Goal: Leave review/rating

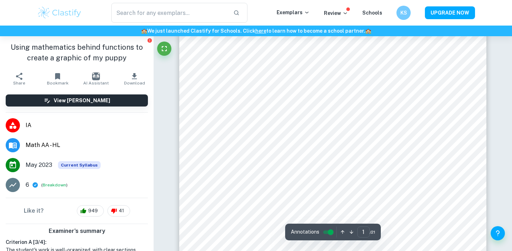
scroll to position [66, 0]
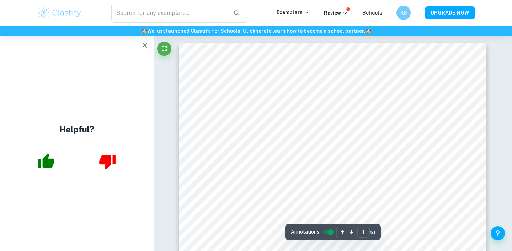
scroll to position [493, 0]
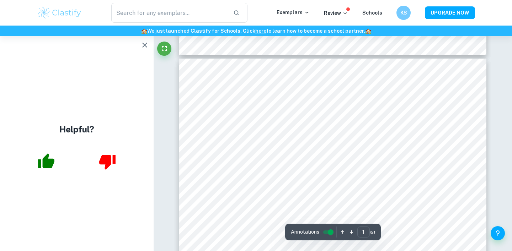
type input "2"
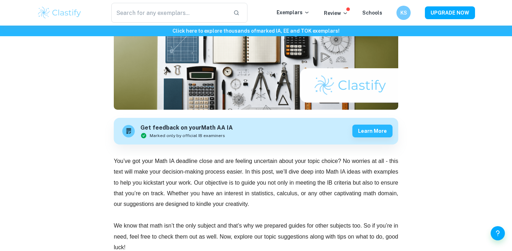
scroll to position [297, 0]
